Goal: Navigation & Orientation: Find specific page/section

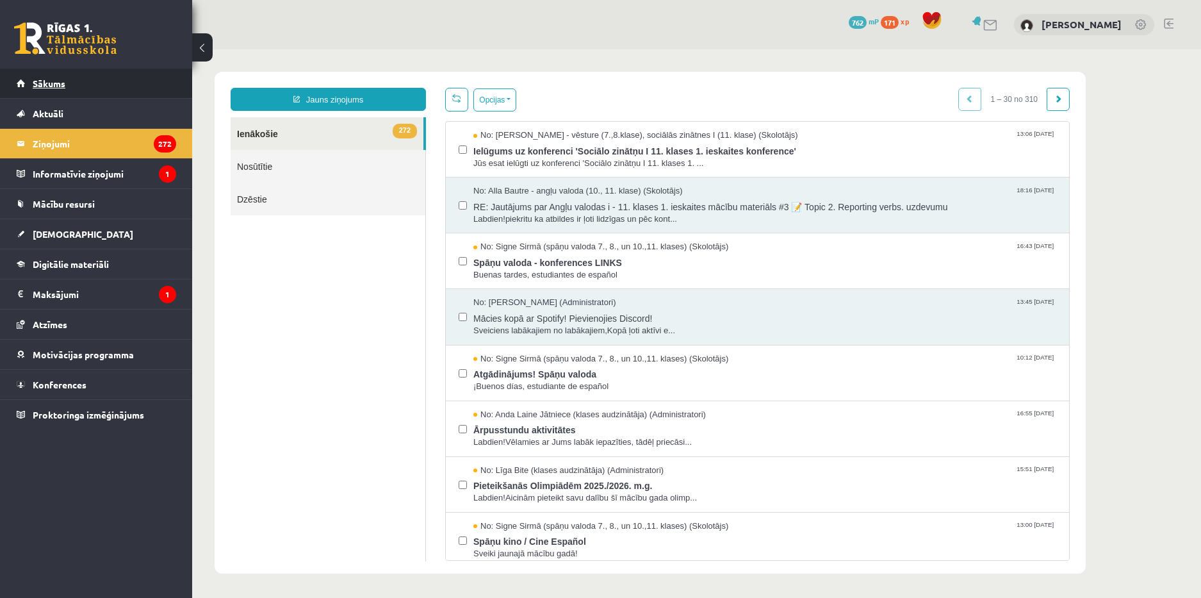
click at [44, 81] on span "Sākums" at bounding box center [49, 84] width 33 height 12
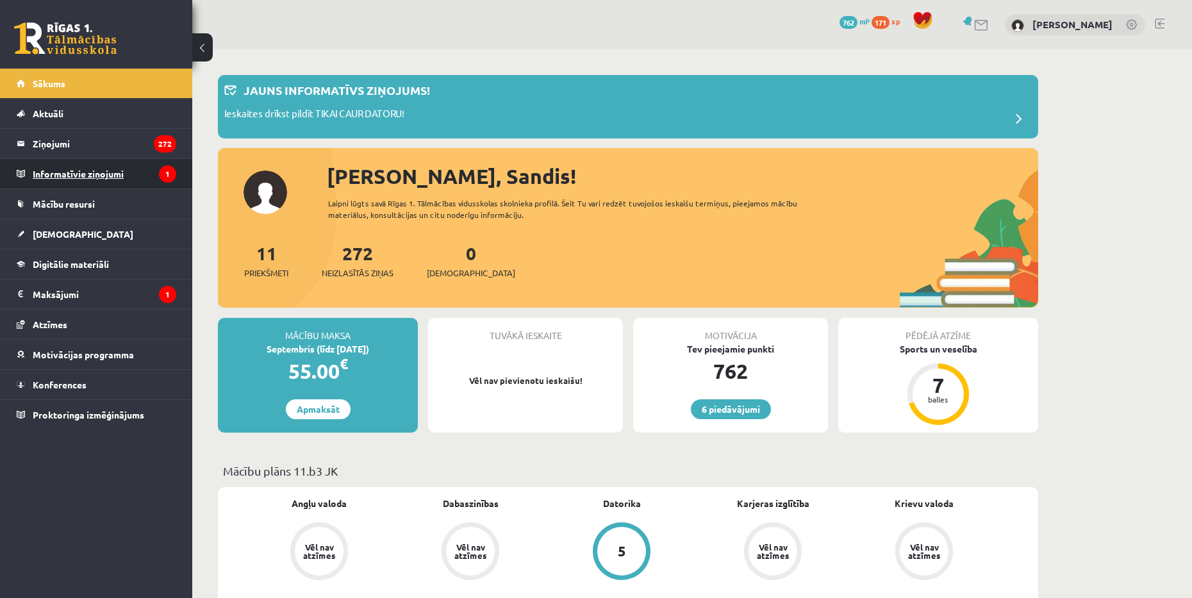
click at [122, 164] on legend "Informatīvie ziņojumi 1" at bounding box center [105, 173] width 144 height 29
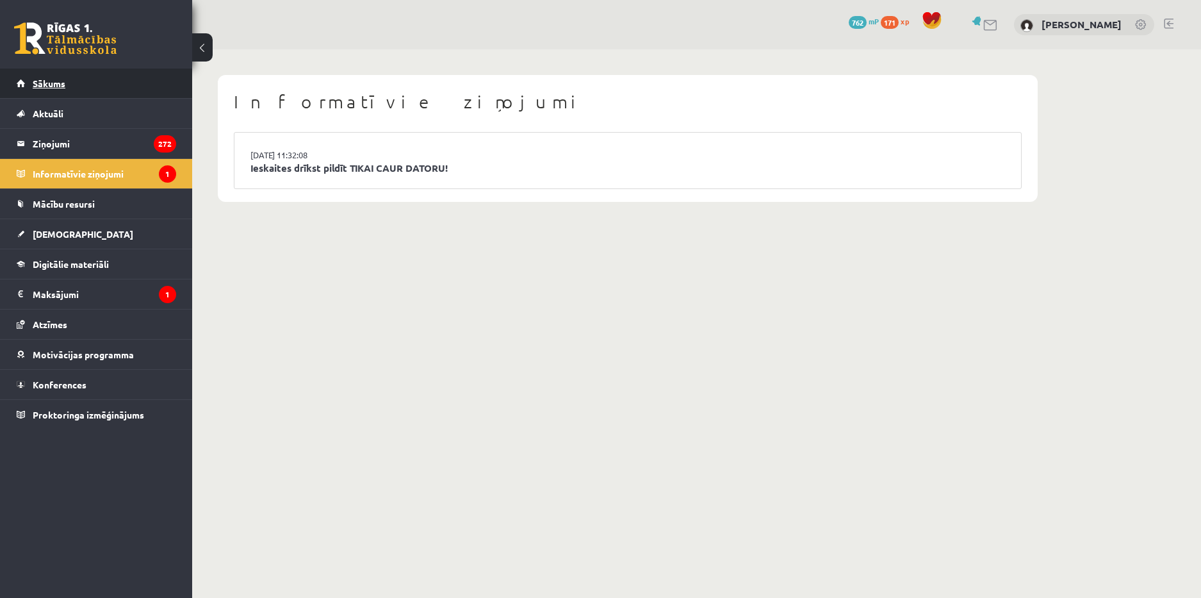
click at [93, 85] on link "Sākums" at bounding box center [97, 83] width 160 height 29
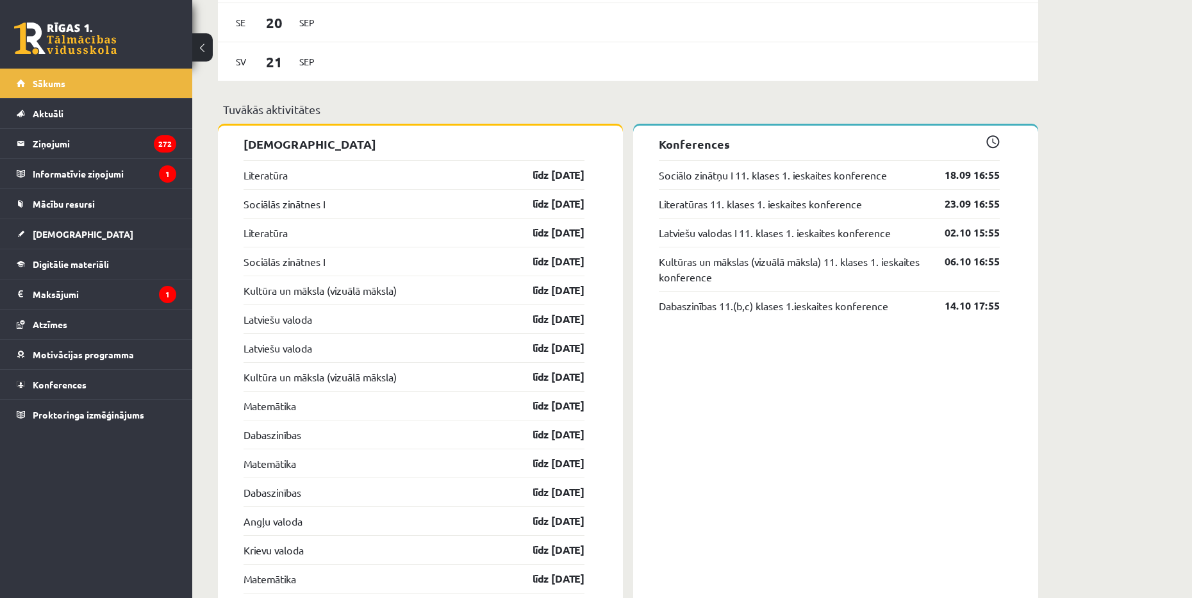
scroll to position [1153, 0]
